Goal: Transaction & Acquisition: Purchase product/service

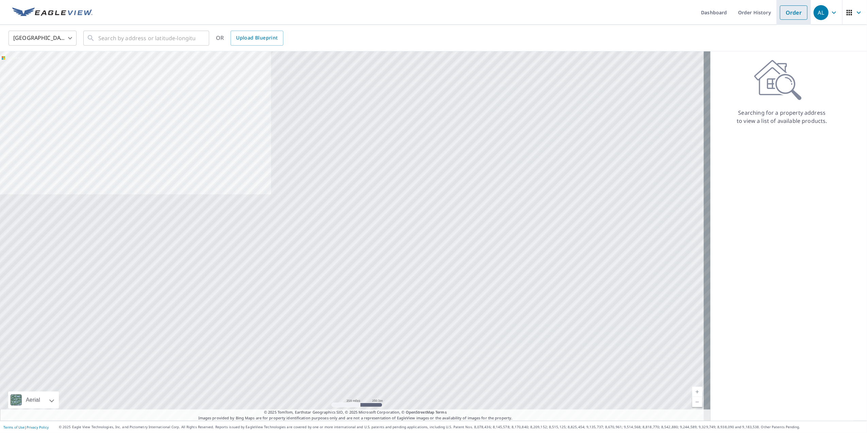
click at [780, 12] on link "Order" at bounding box center [794, 12] width 28 height 14
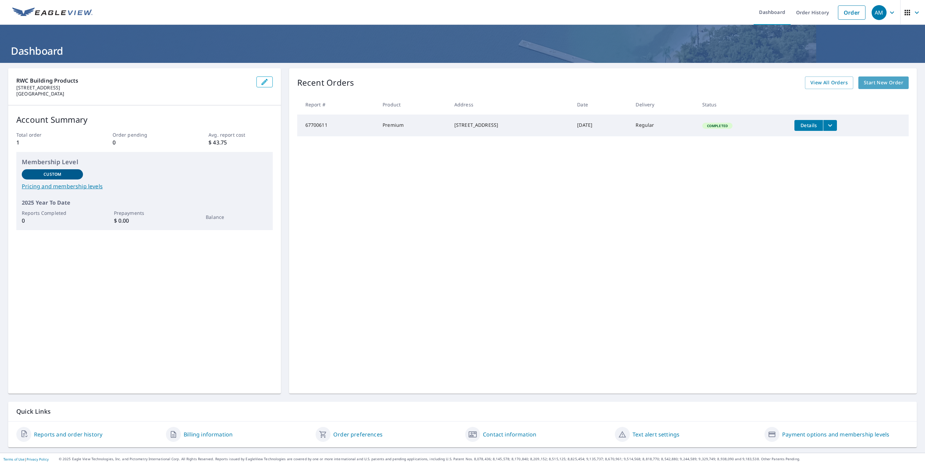
click at [878, 83] on span "Start New Order" at bounding box center [883, 83] width 39 height 9
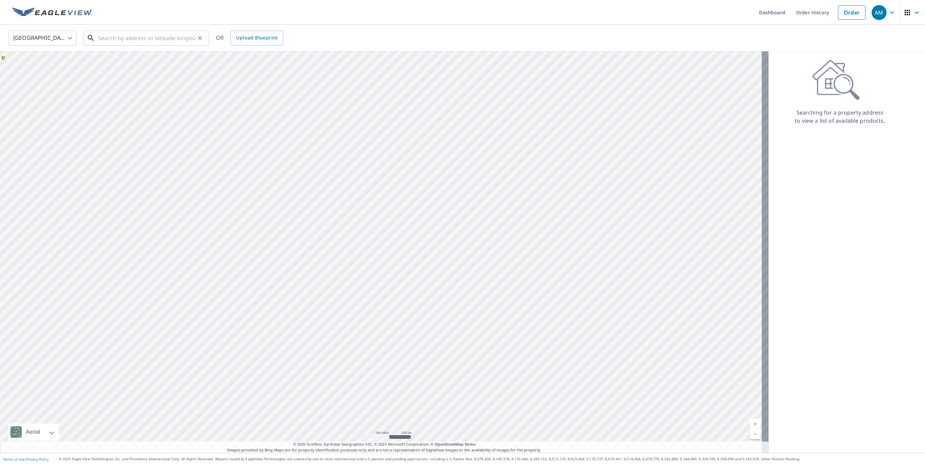
click at [130, 39] on input "text" at bounding box center [146, 38] width 97 height 19
click at [137, 61] on span "[STREET_ADDRESS][PERSON_NAME]" at bounding box center [150, 58] width 107 height 8
type input "[STREET_ADDRESS][PERSON_NAME]"
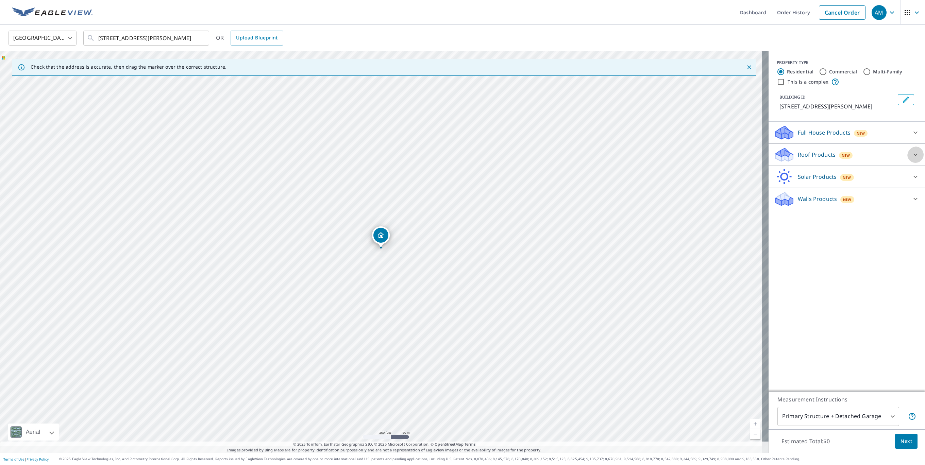
click at [912, 159] on icon at bounding box center [916, 155] width 8 height 8
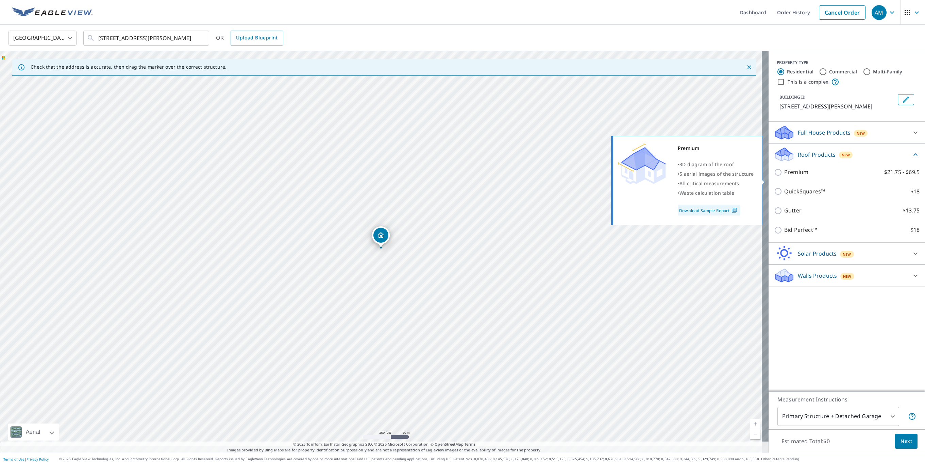
click at [774, 177] on input "Premium $21.75 - $69.5" at bounding box center [779, 172] width 10 height 8
checkbox input "true"
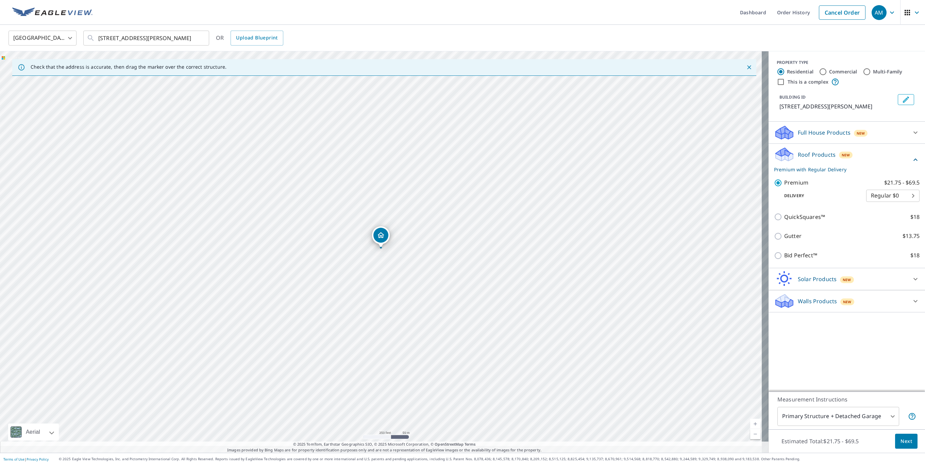
click at [901, 438] on span "Next" at bounding box center [907, 442] width 12 height 9
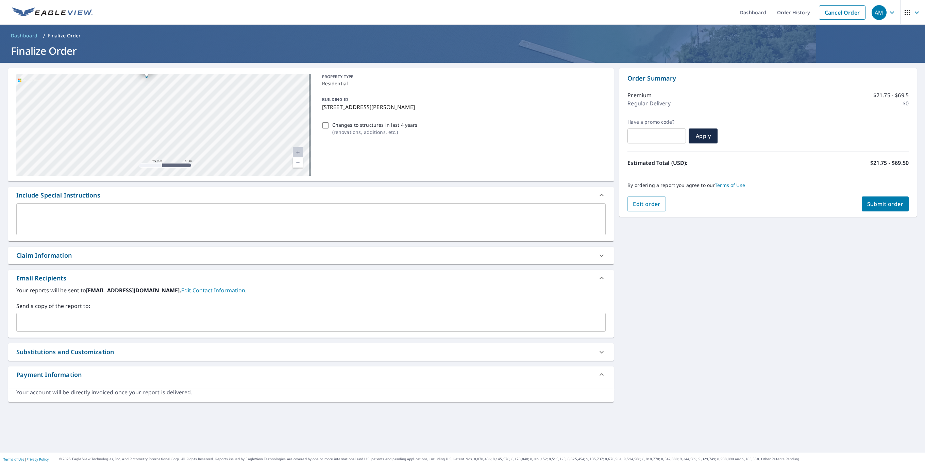
drag, startPoint x: 157, startPoint y: 119, endPoint x: 195, endPoint y: 127, distance: 39.6
click at [195, 127] on div "[STREET_ADDRESS][PERSON_NAME]" at bounding box center [163, 125] width 295 height 102
click at [36, 329] on input "text" at bounding box center [305, 322] width 573 height 13
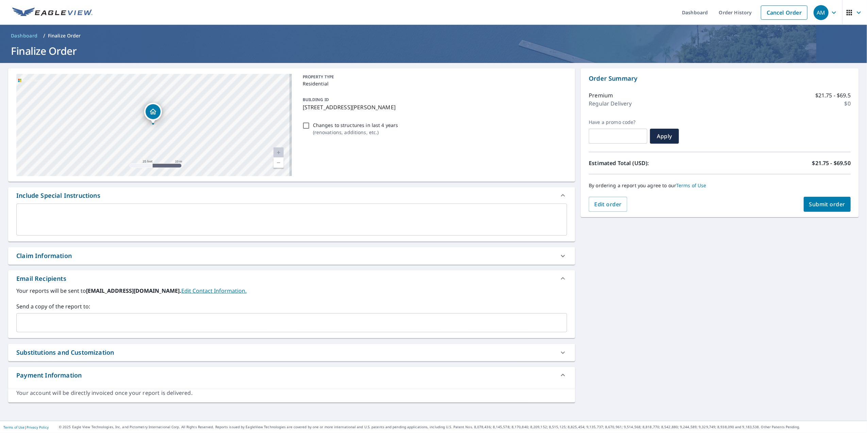
click at [34, 329] on input "text" at bounding box center [286, 322] width 535 height 13
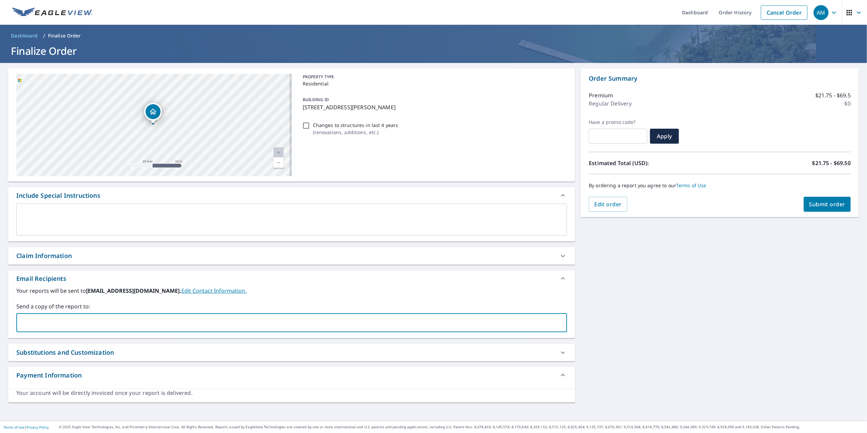
paste input "[PERSON_NAME][EMAIL_ADDRESS][DOMAIN_NAME]"
type input "[PERSON_NAME][EMAIL_ADDRESS][DOMAIN_NAME]"
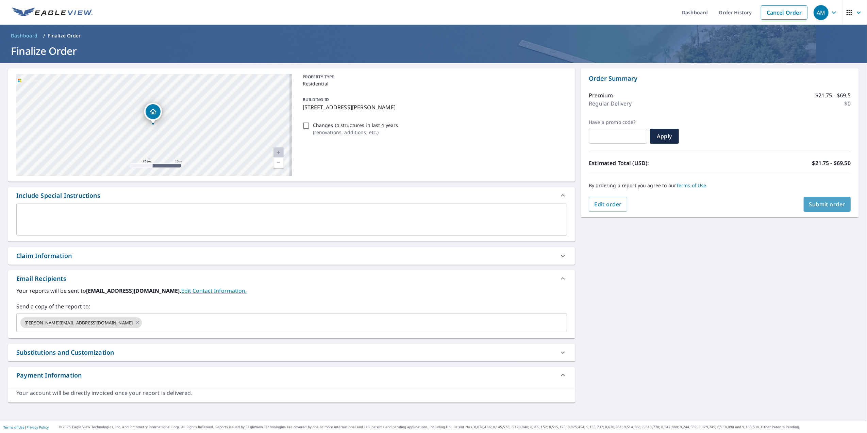
click at [829, 203] on span "Submit order" at bounding box center [827, 203] width 36 height 7
